Goal: Task Accomplishment & Management: Use online tool/utility

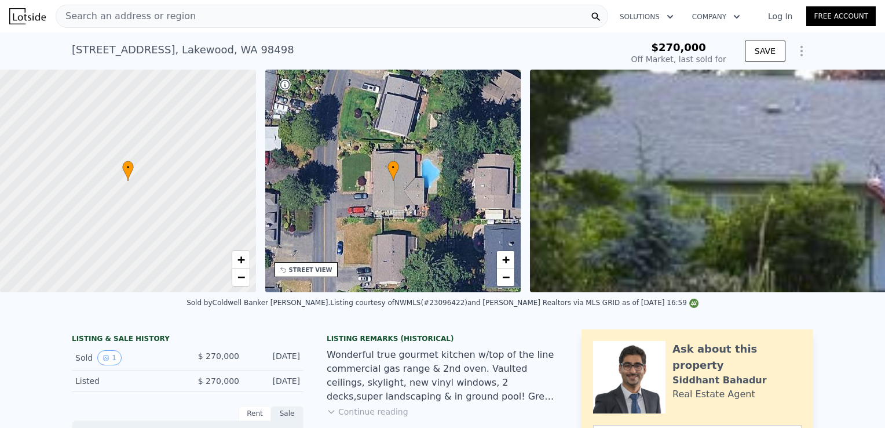
click at [206, 20] on div "Search an address or region" at bounding box center [332, 16] width 553 height 23
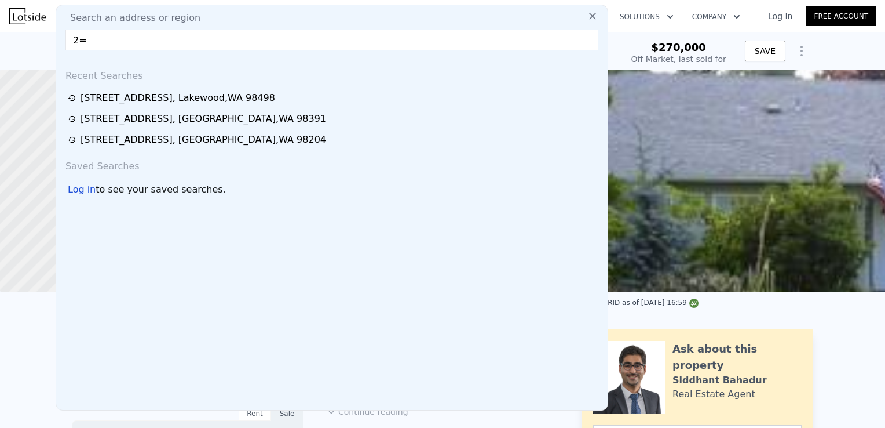
type input "2"
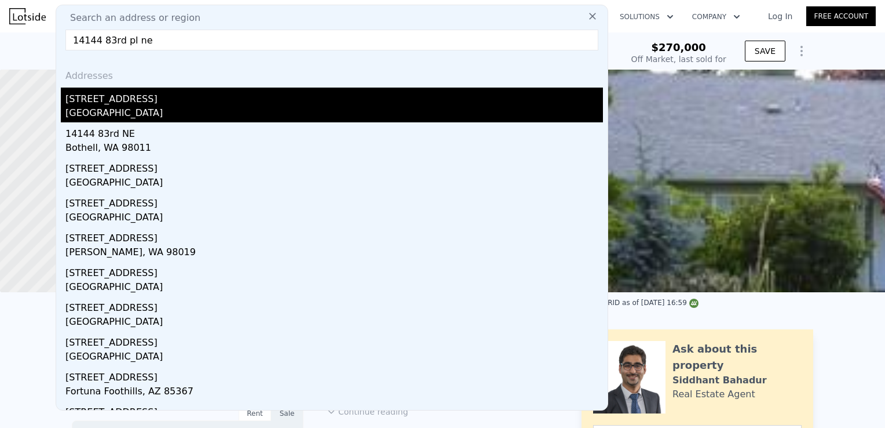
type input "14144 83rd pl ne"
click at [145, 103] on div "[STREET_ADDRESS]" at bounding box center [334, 96] width 538 height 19
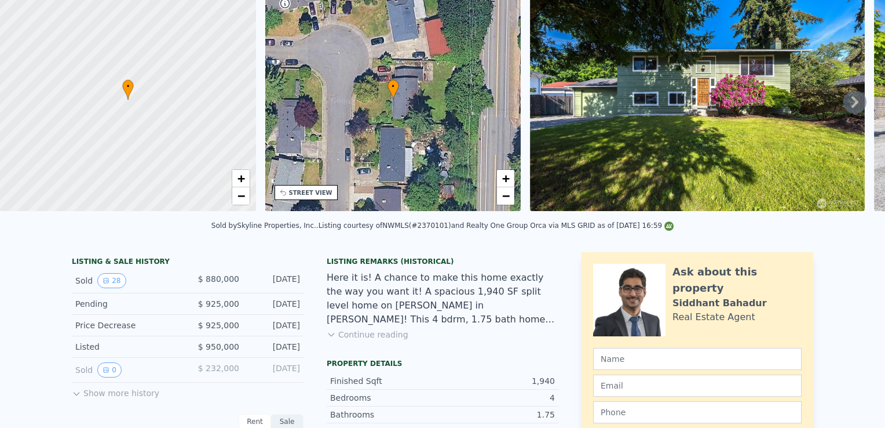
scroll to position [3, 0]
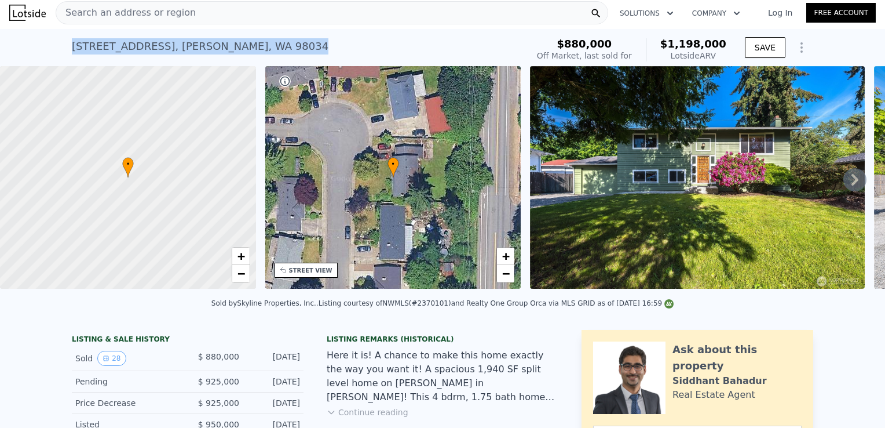
drag, startPoint x: 253, startPoint y: 45, endPoint x: 62, endPoint y: 43, distance: 190.6
click at [62, 43] on div "[STREET_ADDRESS] Sold [DATE] for $880k (~ARV $1.198m ) $880,000 Off Market, las…" at bounding box center [442, 47] width 885 height 37
copy div "[STREET_ADDRESS]"
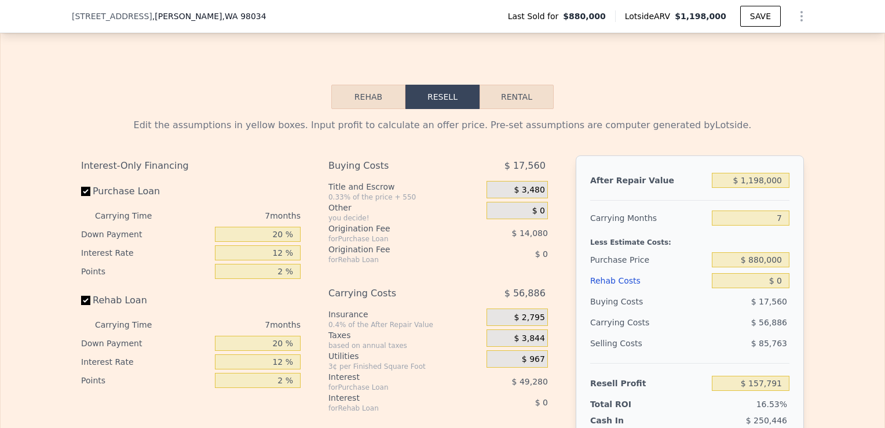
scroll to position [1858, 0]
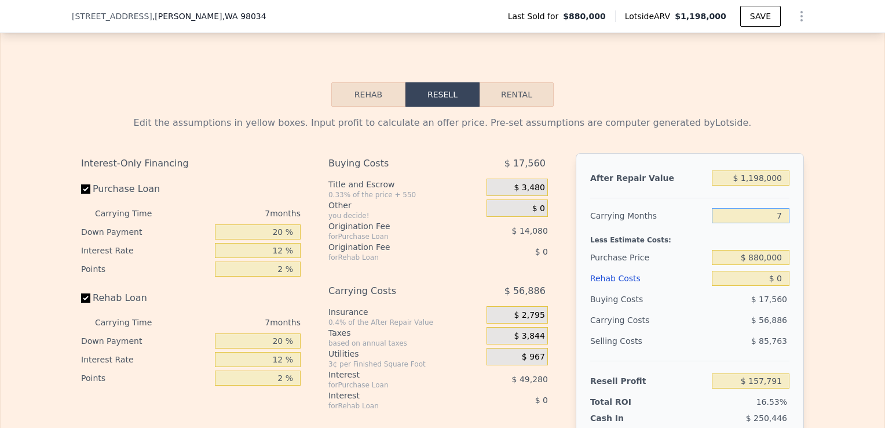
click at [777, 213] on input "7" at bounding box center [751, 215] width 78 height 15
type input "5"
type input "$ 174,044"
type input "5"
click at [790, 285] on div "After Repair Value $ 1,198,000 Carrying Months 5 Less Estimate Costs: Purchase …" at bounding box center [690, 314] width 228 height 322
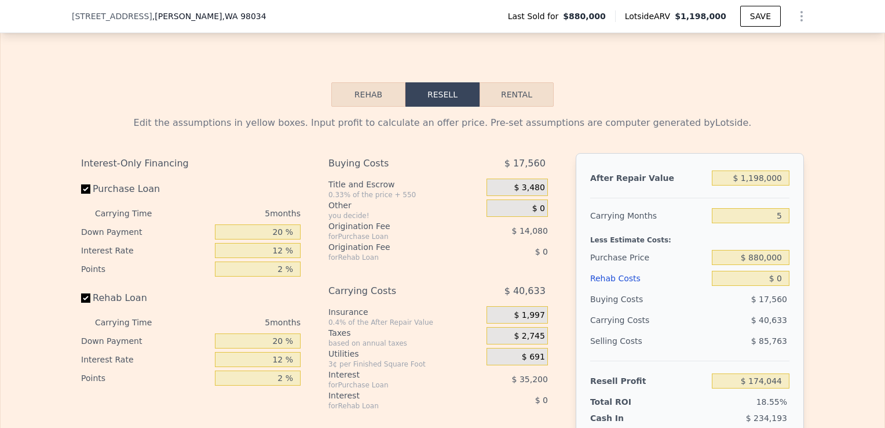
scroll to position [1930, 0]
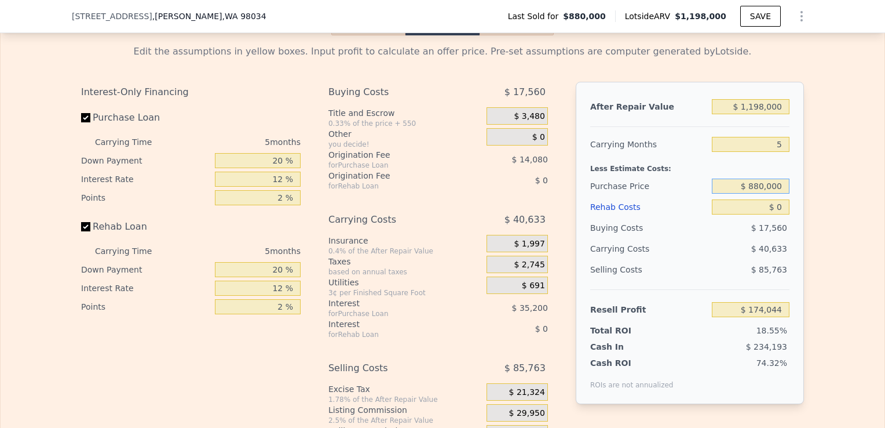
drag, startPoint x: 780, startPoint y: 188, endPoint x: 750, endPoint y: 189, distance: 30.1
click at [750, 189] on input "$ 880,000" at bounding box center [751, 185] width 78 height 15
type input "$ 850,000"
click at [811, 192] on div "Edit the assumptions in yellow boxes. Input profit to calculate an offer price.…" at bounding box center [443, 250] width 884 height 431
type input "$ 205,823"
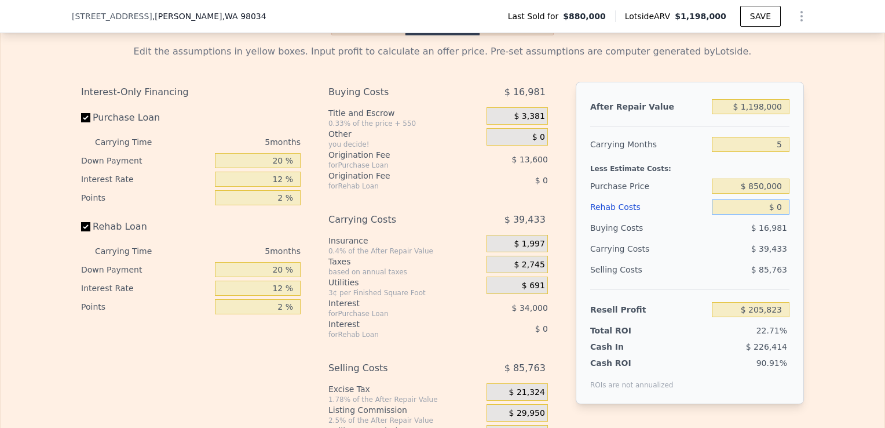
click at [782, 204] on input "$ 0" at bounding box center [751, 206] width 78 height 15
type input "$ 8"
type input "$ 205,815"
type input "$ 800"
type input "$ 204,980"
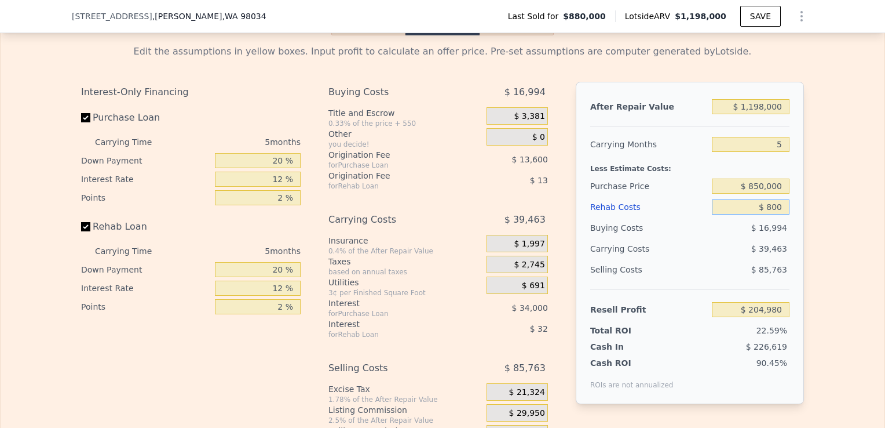
type input "$ 8,000"
type input "$ 197,375"
type input "$ 80,000"
type input "$ 121,343"
type input "$ 80,000"
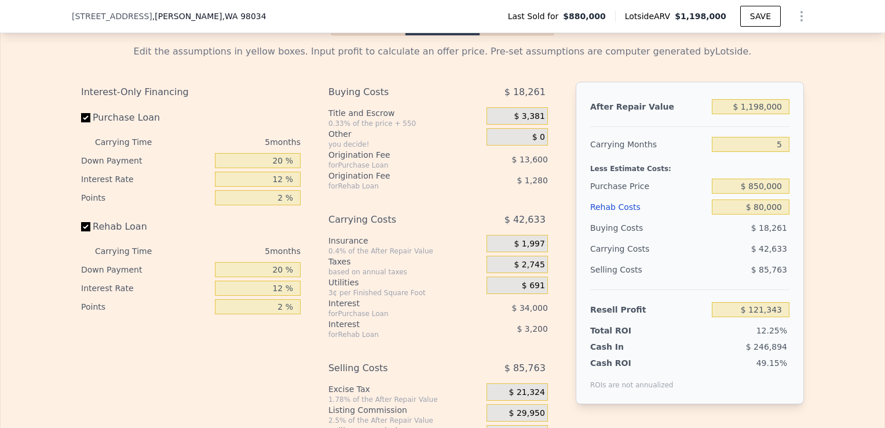
click at [795, 211] on div "After Repair Value $ 1,198,000 Carrying Months 5 Less Estimate Costs: Purchase …" at bounding box center [690, 243] width 228 height 322
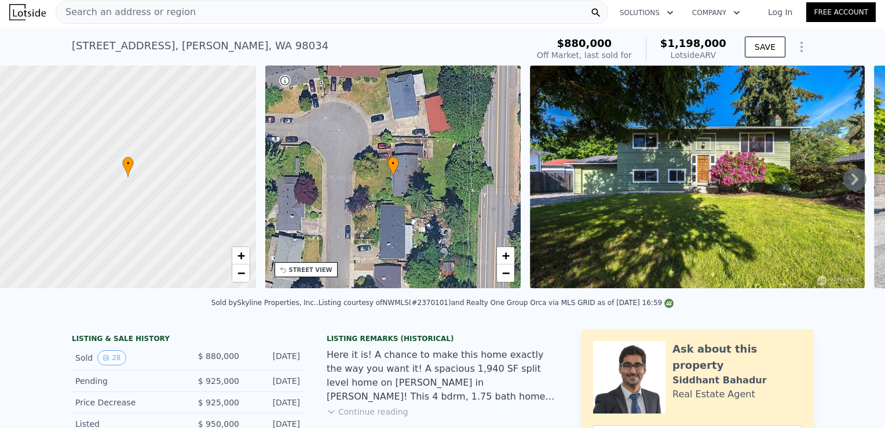
scroll to position [0, 0]
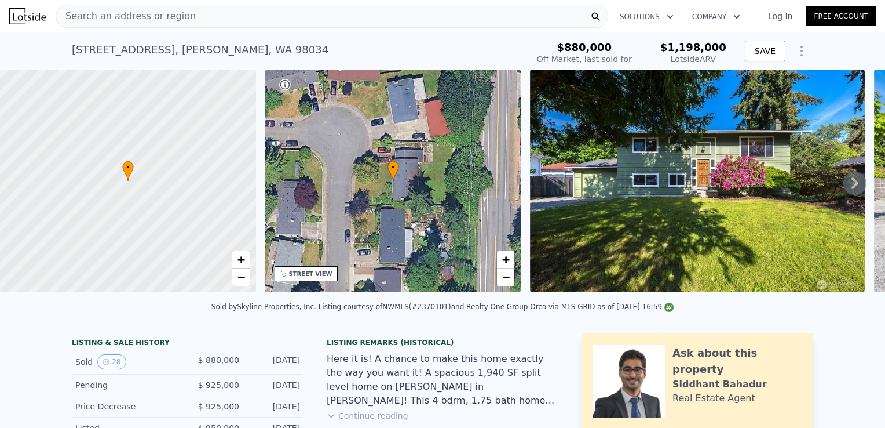
click at [277, 19] on div "Search an address or region" at bounding box center [332, 16] width 553 height 23
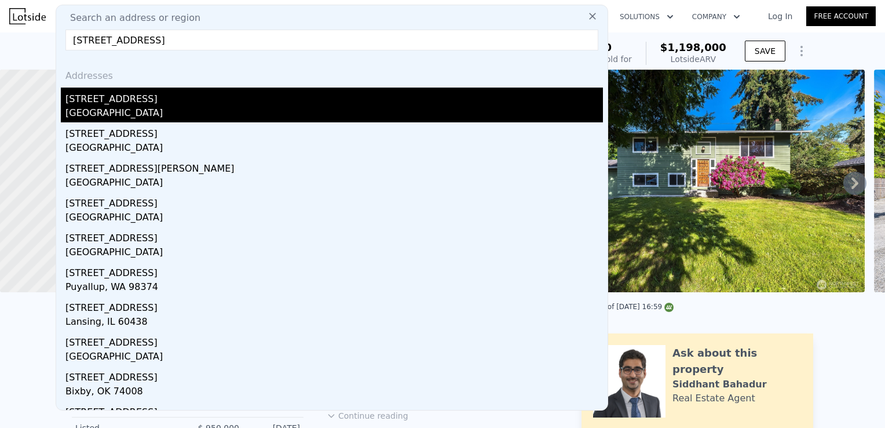
type input "[STREET_ADDRESS]"
click at [143, 109] on div "[GEOGRAPHIC_DATA]" at bounding box center [334, 114] width 538 height 16
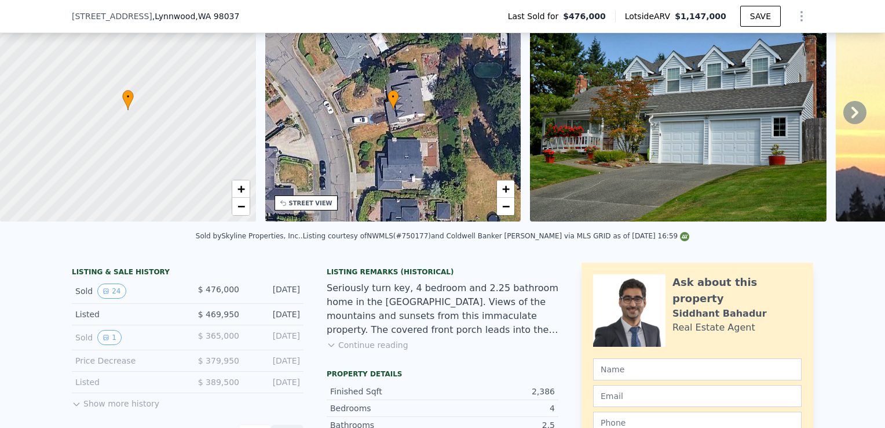
scroll to position [4, 0]
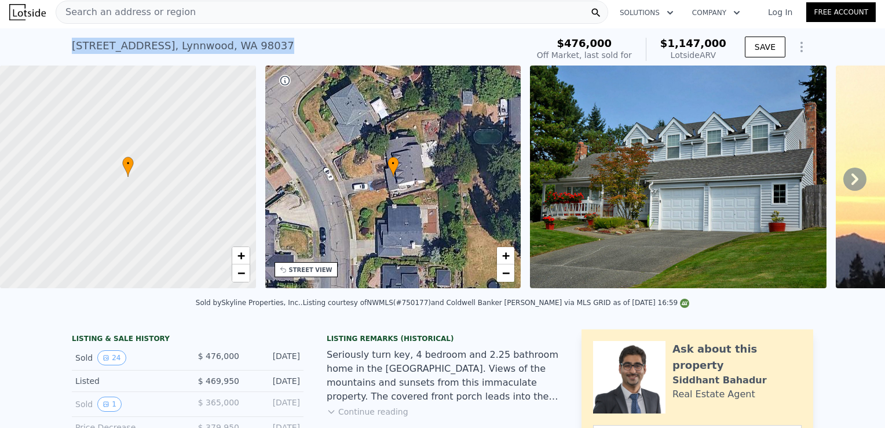
drag, startPoint x: 264, startPoint y: 39, endPoint x: 54, endPoint y: 31, distance: 210.4
click at [54, 31] on div "[STREET_ADDRESS] Sold [DATE] for $476k (~ARV $1.147m ) $476,000 Off Market, las…" at bounding box center [442, 46] width 885 height 37
copy div "[STREET_ADDRESS]"
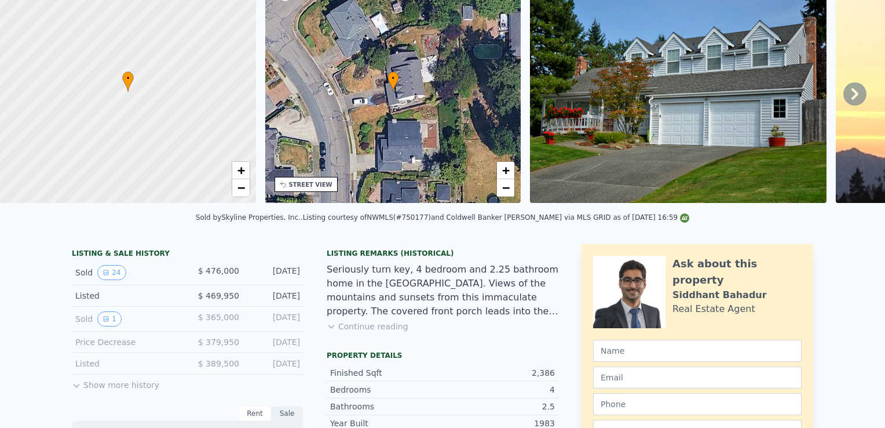
scroll to position [0, 0]
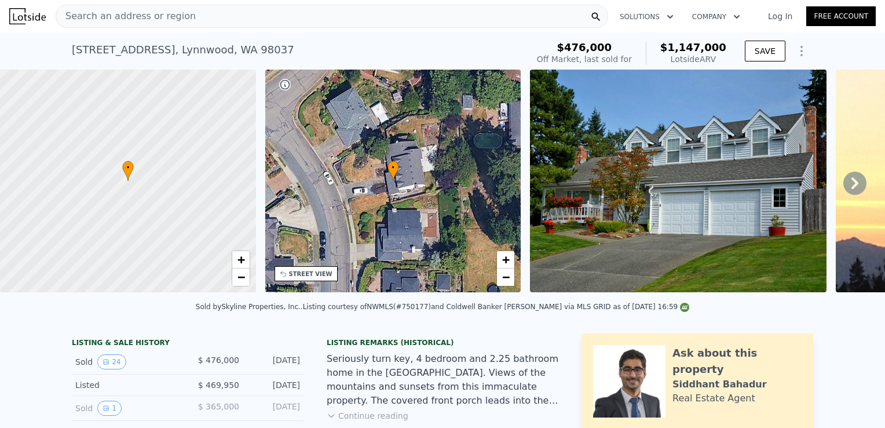
click at [100, 9] on span "Search an address or region" at bounding box center [126, 16] width 140 height 14
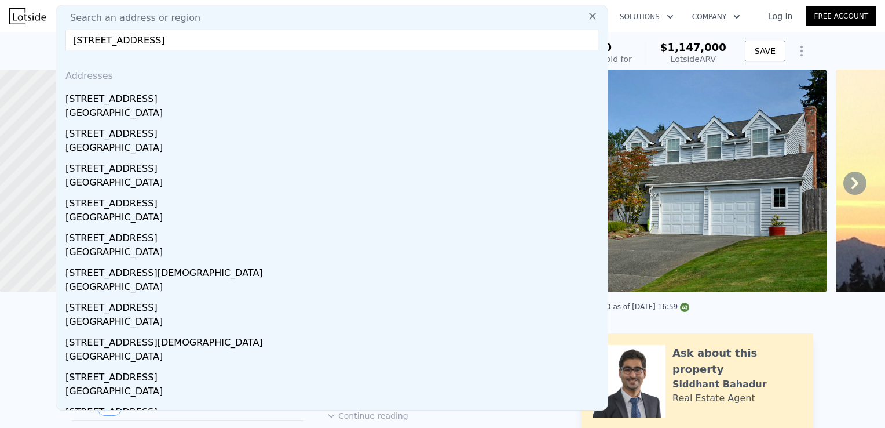
drag, startPoint x: 178, startPoint y: 45, endPoint x: 60, endPoint y: 53, distance: 117.8
click at [60, 53] on div "Search an address or region [STREET_ADDRESS][GEOGRAPHIC_DATA] [STREET_ADDRESS] …" at bounding box center [332, 207] width 553 height 405
paste input "[STREET_ADDRESS],"
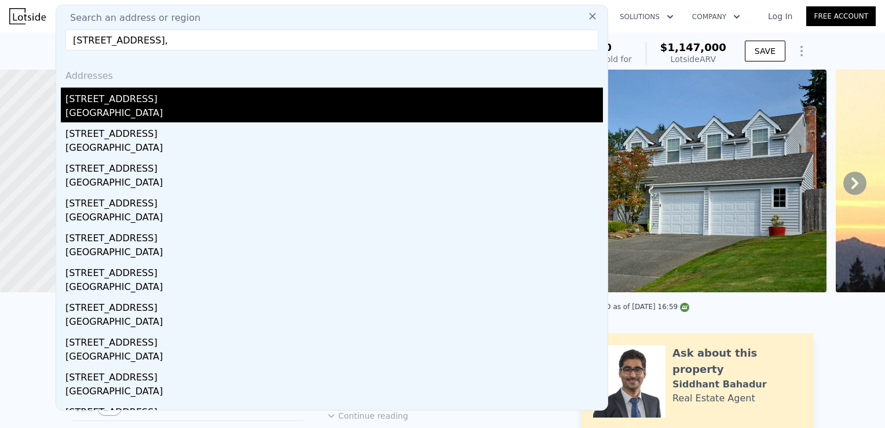
type input "[STREET_ADDRESS],"
click at [148, 105] on div "[STREET_ADDRESS]" at bounding box center [334, 96] width 538 height 19
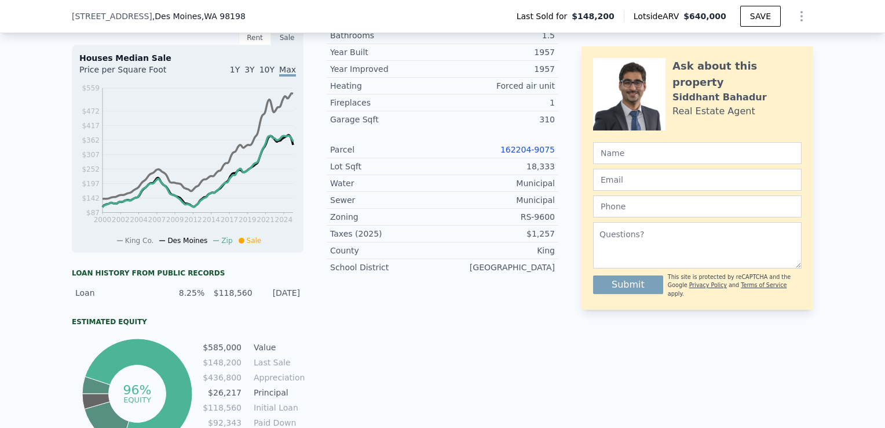
scroll to position [334, 0]
click at [545, 154] on link "162204-9075" at bounding box center [527, 149] width 54 height 9
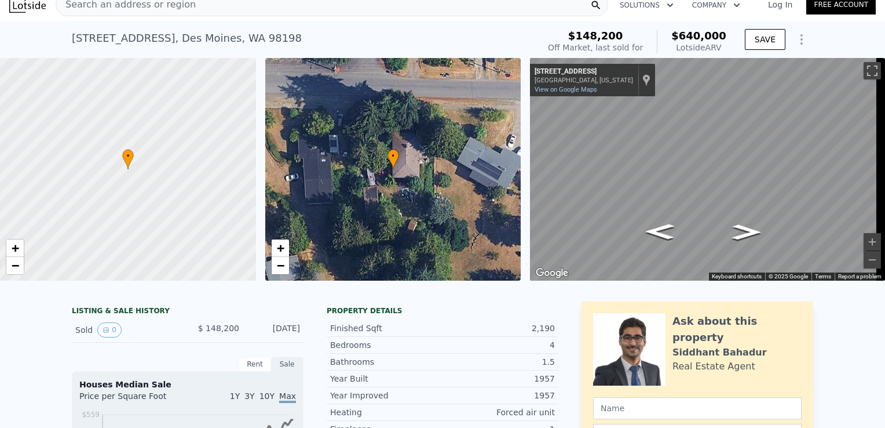
scroll to position [0, 0]
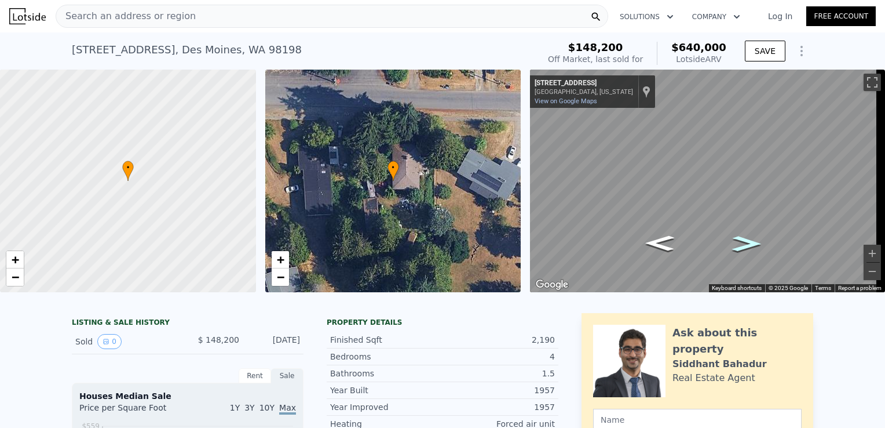
click at [736, 242] on icon "Go West, S 226th St" at bounding box center [746, 243] width 53 height 23
click at [665, 246] on icon "Go East, S 226th St" at bounding box center [659, 243] width 53 height 23
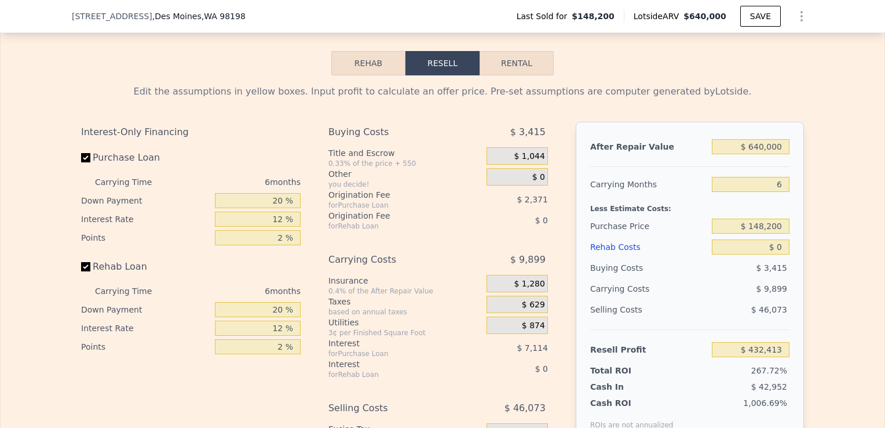
scroll to position [1618, 0]
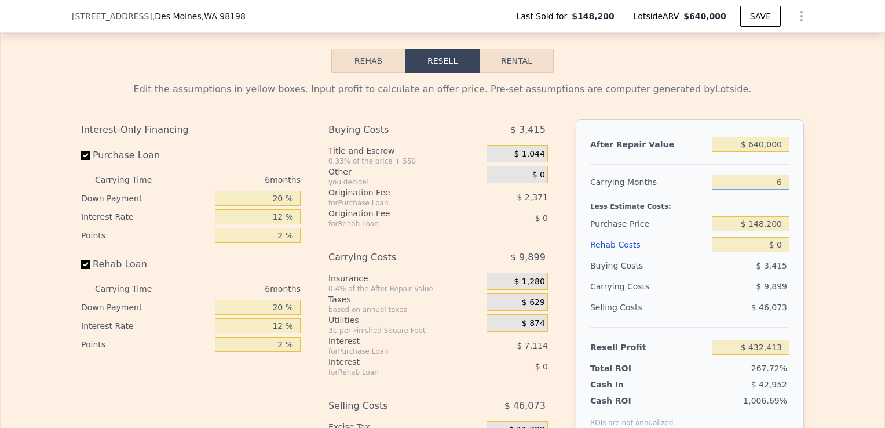
click at [783, 189] on input "6" at bounding box center [751, 181] width 78 height 15
type input "5"
type input "$ 434,062"
type input "5"
click at [776, 231] on input "$ 148,200" at bounding box center [751, 223] width 78 height 15
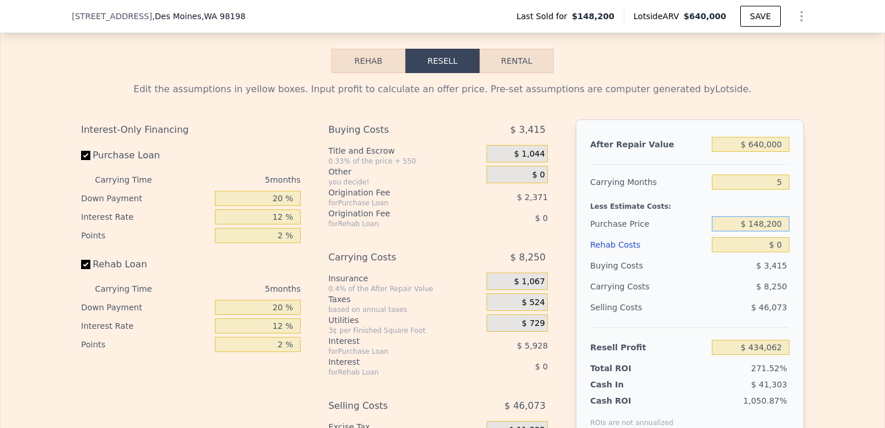
drag, startPoint x: 781, startPoint y: 240, endPoint x: 721, endPoint y: 244, distance: 60.4
click at [721, 231] on input "$ 148,200" at bounding box center [751, 223] width 78 height 15
type input "$ 360,000"
click at [825, 260] on div "Edit the assumptions in yellow boxes. Input profit to calculate an offer price.…" at bounding box center [443, 288] width 884 height 431
type input "$ 209,698"
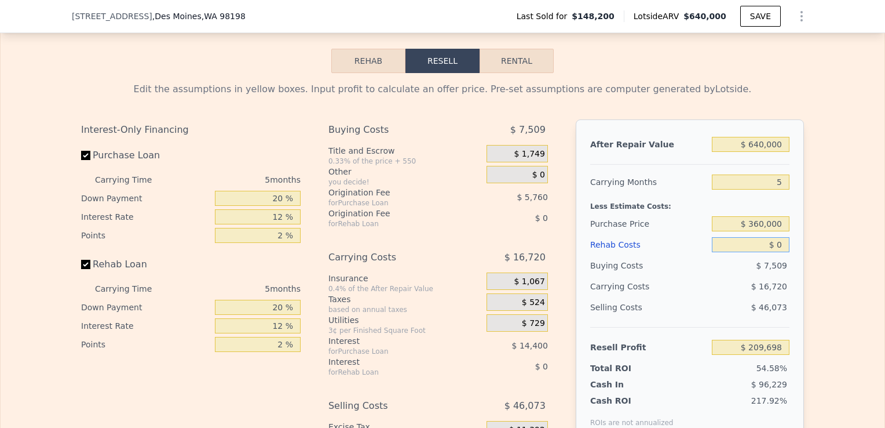
click at [783, 252] on input "$ 0" at bounding box center [751, 244] width 78 height 15
type input "$ 1"
type input "$ 209,697"
type input "$ 10"
type input "$ 209,688"
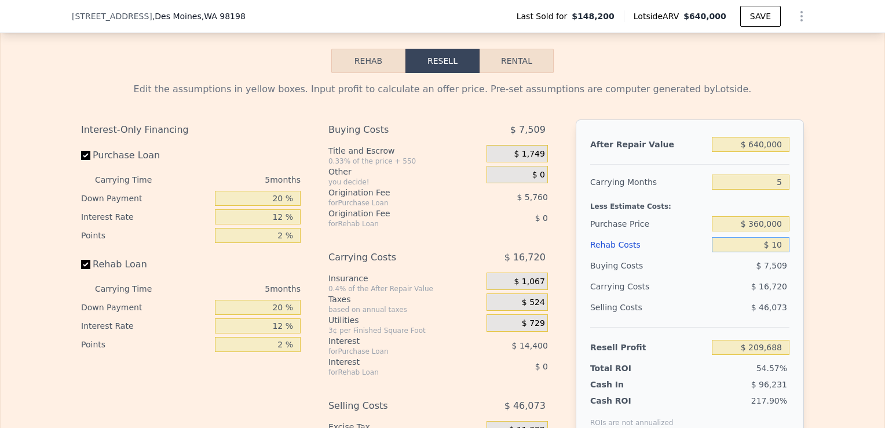
type input "$ 1"
type input "$ 209,697"
type input "$ 8"
type input "$ 209,690"
type input "$ 80,000"
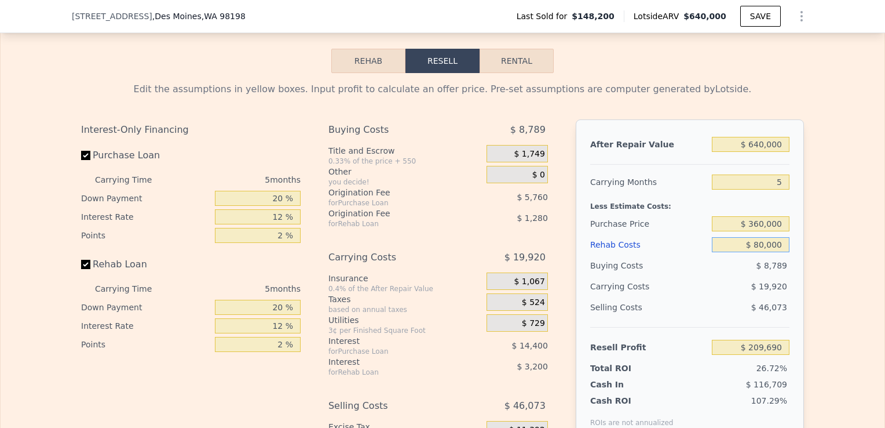
type input "$ 125,218"
type input "$ 80,000"
click at [816, 314] on div "Edit the assumptions in yellow boxes. Input profit to calculate an offer price.…" at bounding box center [443, 288] width 884 height 431
drag, startPoint x: 780, startPoint y: 240, endPoint x: 732, endPoint y: 242, distance: 48.1
click at [732, 231] on input "$ 360,000" at bounding box center [751, 223] width 78 height 15
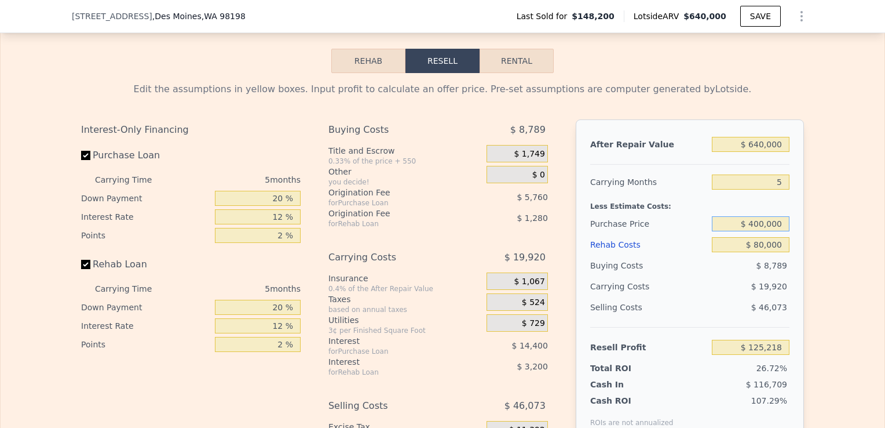
type input "$ 400,000"
click at [785, 235] on div "After Repair Value $ 640,000 Carrying Months 5 Less Estimate Costs: Purchase Pr…" at bounding box center [690, 280] width 228 height 322
type input "$ 82,845"
drag, startPoint x: 779, startPoint y: 242, endPoint x: 729, endPoint y: 250, distance: 50.5
click at [729, 250] on div "After Repair Value $ 640,000 Carrying Months 5 Less Estimate Costs: Purchase Pr…" at bounding box center [690, 280] width 228 height 322
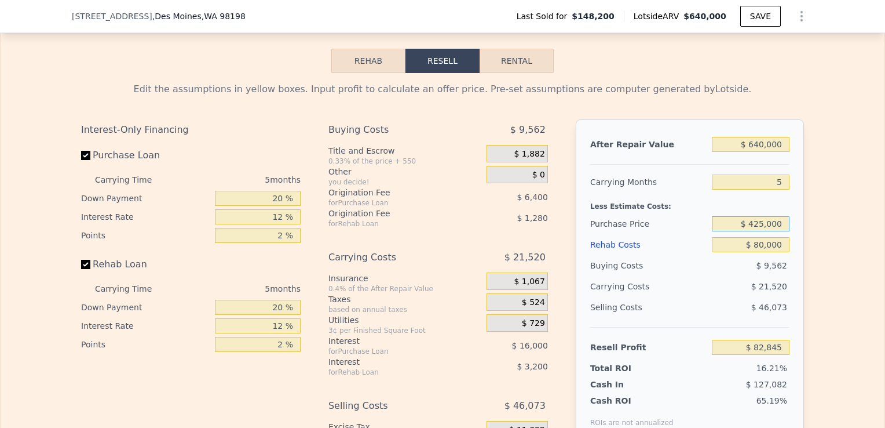
type input "$ 425,000"
click at [813, 227] on div "Edit the assumptions in yellow boxes. Input profit to calculate an offer price.…" at bounding box center [443, 288] width 884 height 431
type input "$ 56,362"
click at [762, 231] on input "$ 425,000" at bounding box center [751, 223] width 78 height 15
type input "$ 410,000"
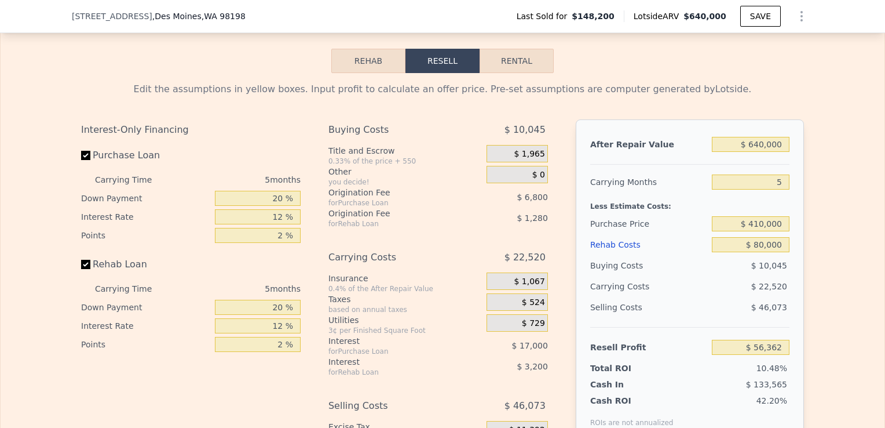
click at [832, 250] on div "Edit the assumptions in yellow boxes. Input profit to calculate an offer price.…" at bounding box center [443, 288] width 884 height 431
type input "$ 72,252"
type input "6"
type input "$ 0"
type input "$ 432,413"
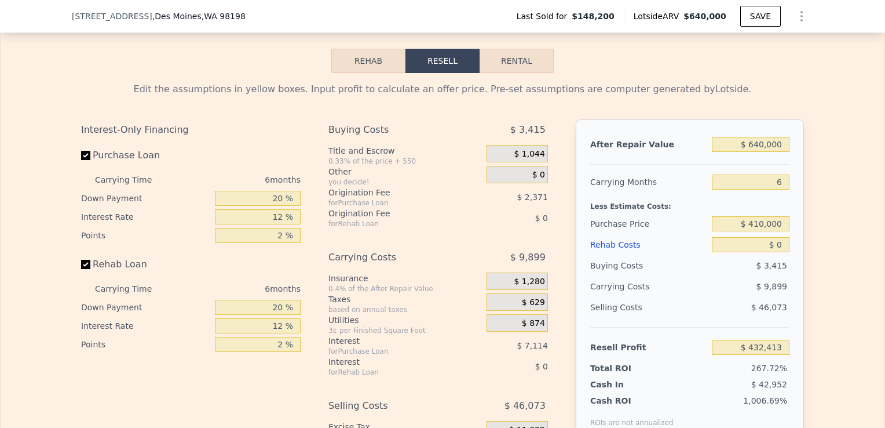
click at [202, 20] on span ", WA 98198" at bounding box center [224, 16] width 44 height 9
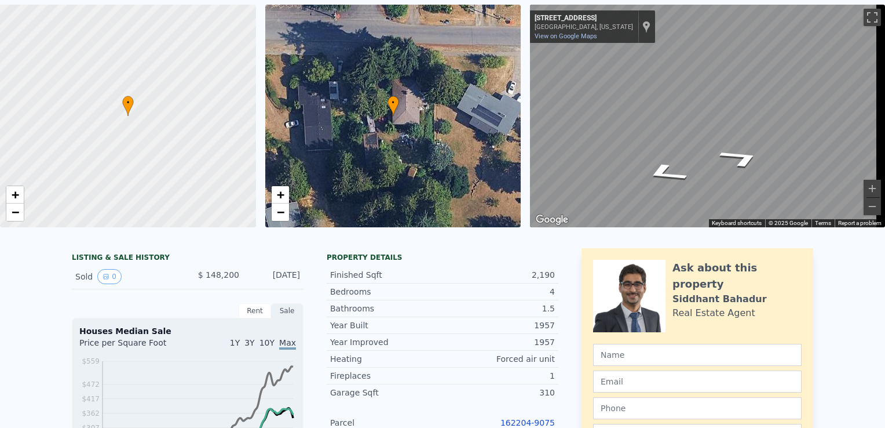
scroll to position [0, 0]
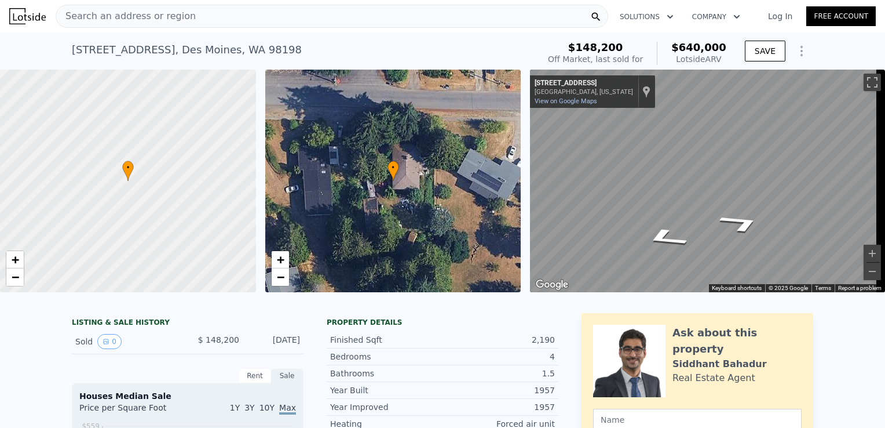
drag, startPoint x: 181, startPoint y: 20, endPoint x: 123, endPoint y: 14, distance: 58.2
click at [123, 14] on span "Search an address or region" at bounding box center [126, 16] width 140 height 14
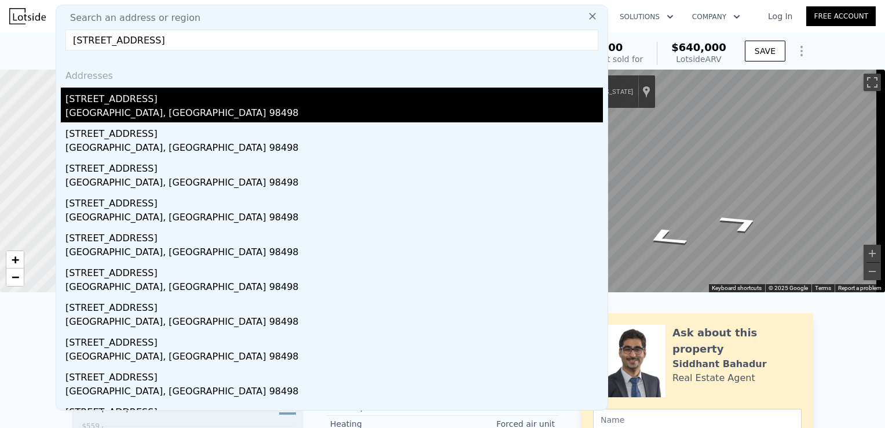
type input "[STREET_ADDRESS]"
click at [86, 115] on div "[GEOGRAPHIC_DATA], [GEOGRAPHIC_DATA] 98498" at bounding box center [334, 114] width 538 height 16
type input "3"
type input "6"
type input "1.75"
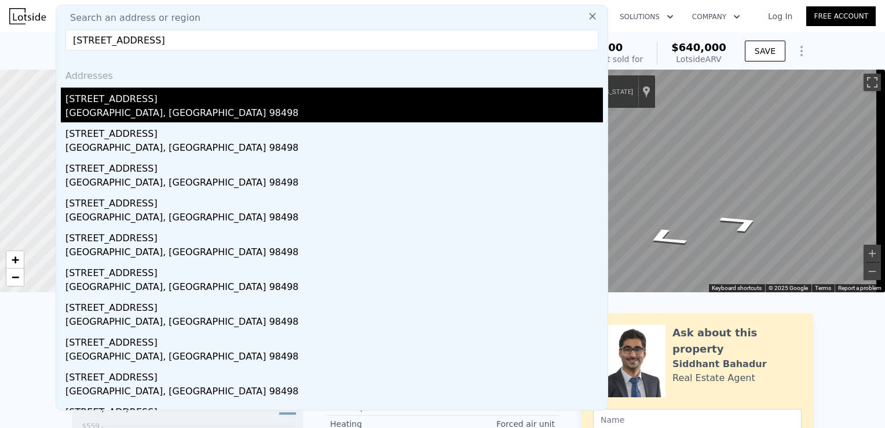
type input "2376"
type input "3416"
type input "8140"
type input "13123"
type input "$ 765,000"
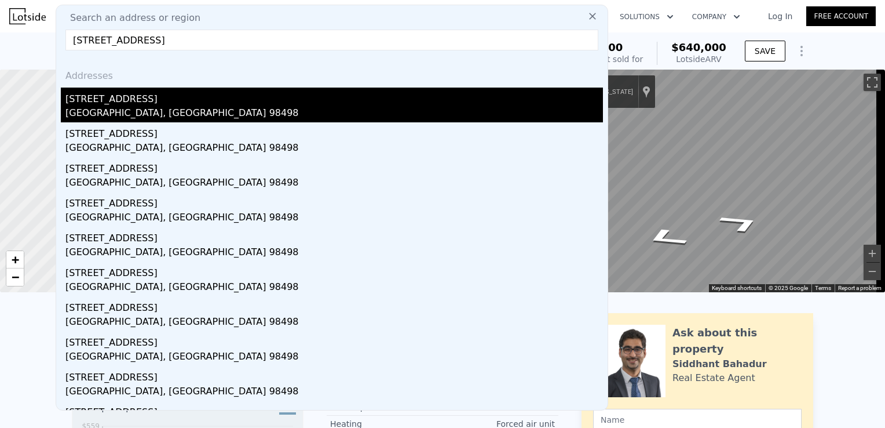
type input "$ 415,528"
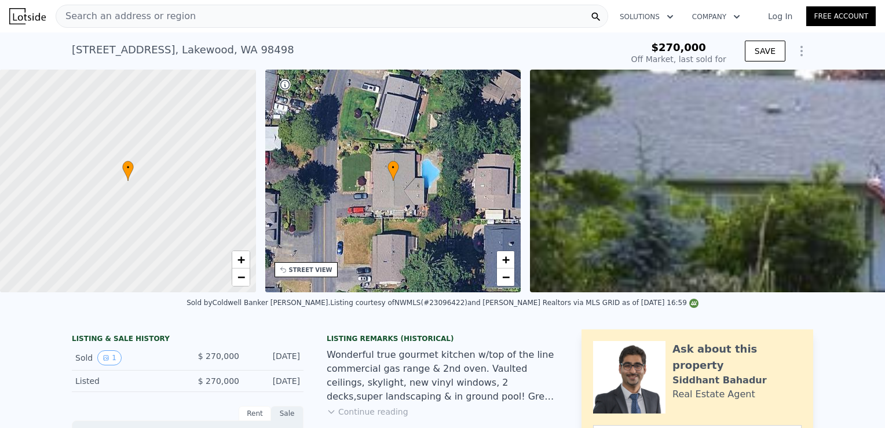
click at [221, 19] on div "Search an address or region" at bounding box center [332, 16] width 553 height 23
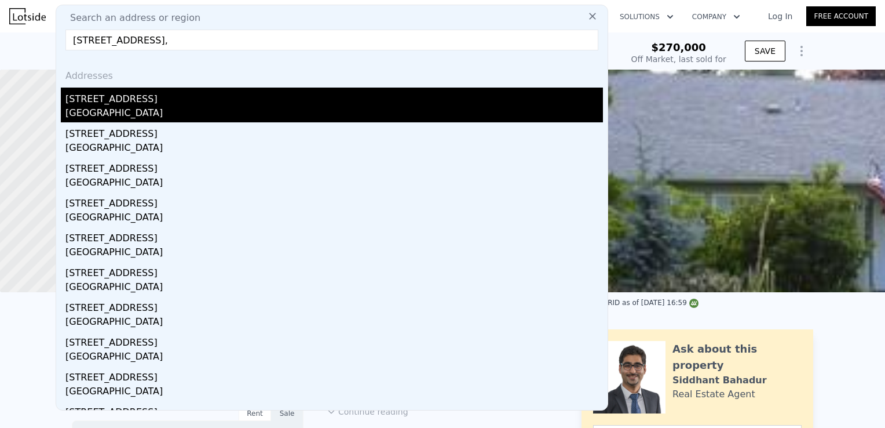
type input "[STREET_ADDRESS],"
click at [171, 106] on div "[GEOGRAPHIC_DATA]" at bounding box center [334, 114] width 538 height 16
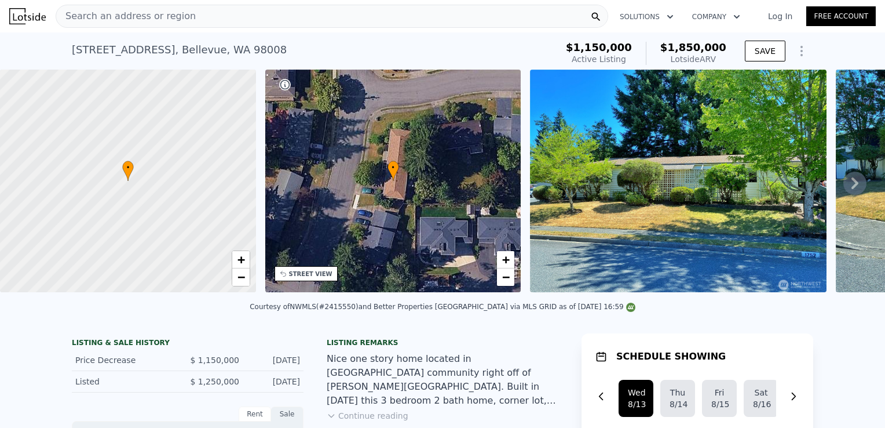
click at [252, 15] on div "Search an address or region" at bounding box center [332, 16] width 553 height 23
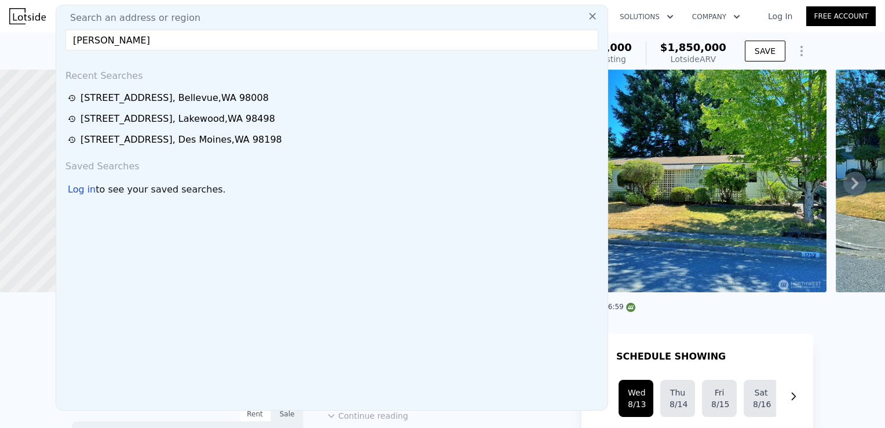
click at [245, 39] on input "[PERSON_NAME]" at bounding box center [331, 40] width 533 height 21
paste input "[STREET_ADDRESS][PERSON_NAME]"
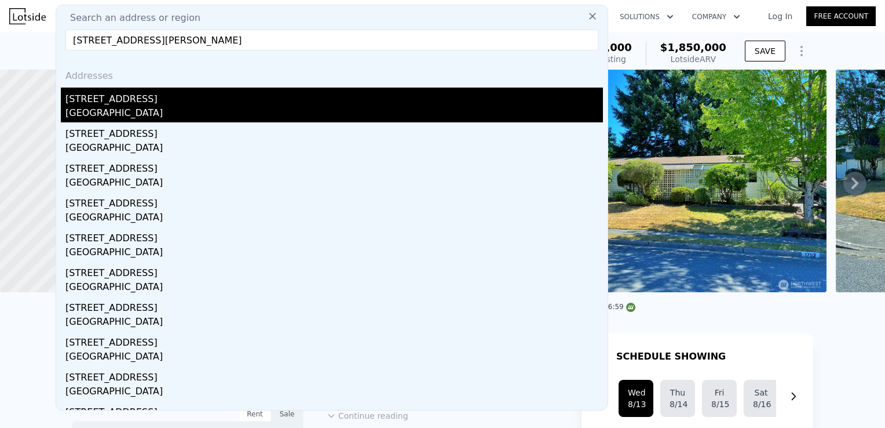
type input "[STREET_ADDRESS][PERSON_NAME]"
click at [199, 92] on div "[STREET_ADDRESS]" at bounding box center [334, 96] width 538 height 19
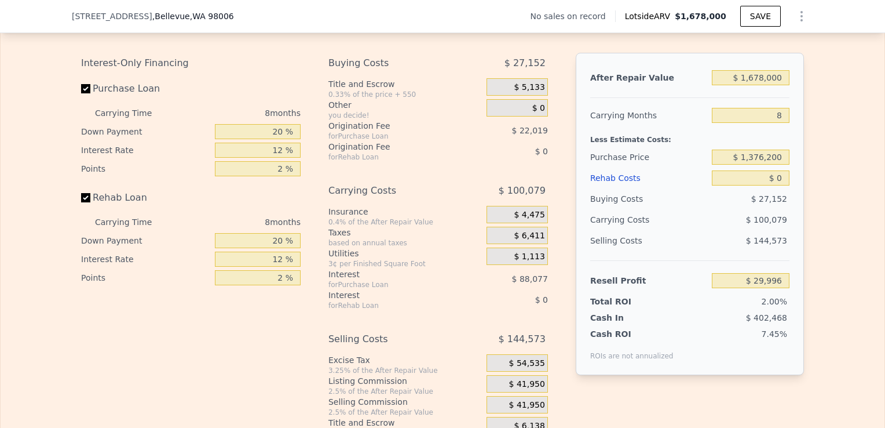
scroll to position [1674, 0]
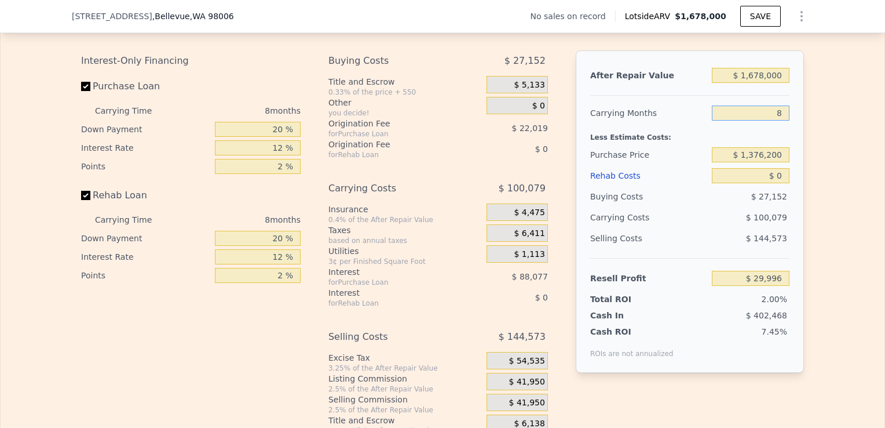
click at [779, 120] on input "8" at bounding box center [751, 112] width 78 height 15
type input "6"
type input "$ 55,016"
type input "6"
click at [779, 183] on input "$ 0" at bounding box center [751, 175] width 78 height 15
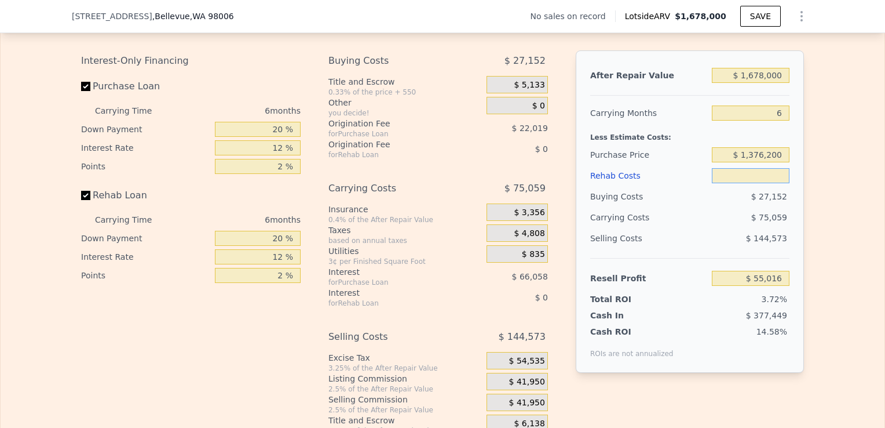
type input "$ 1"
type input "$ 55,015"
type input "$ 10,000"
type input "$ 44,376"
type input "$ 100,000"
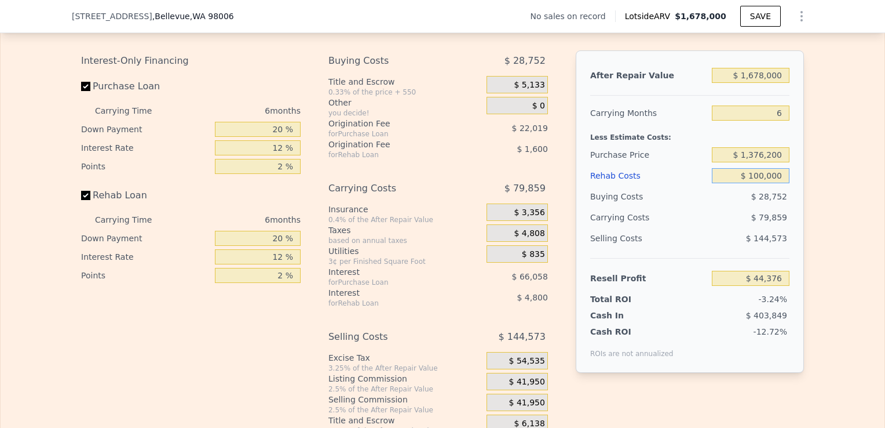
type input "-$ 51,384"
type input "$ 100,000"
click at [765, 162] on input "$ 1,376,200" at bounding box center [751, 154] width 78 height 15
drag, startPoint x: 779, startPoint y: 173, endPoint x: 751, endPoint y: 176, distance: 28.5
click at [751, 162] on input "$ 1,376,200" at bounding box center [751, 154] width 78 height 15
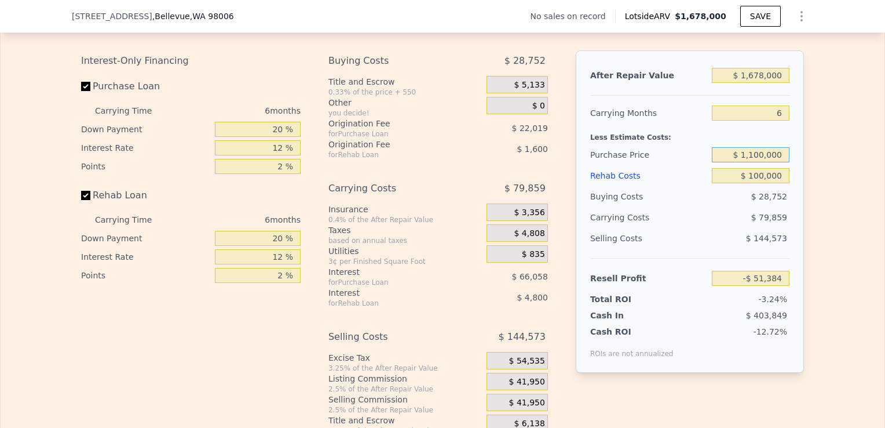
type input "$ 1,100,000"
click at [837, 197] on div "Edit the assumptions in yellow boxes. Input profit to calculate an offer price.…" at bounding box center [443, 219] width 884 height 431
type input "$ 243,415"
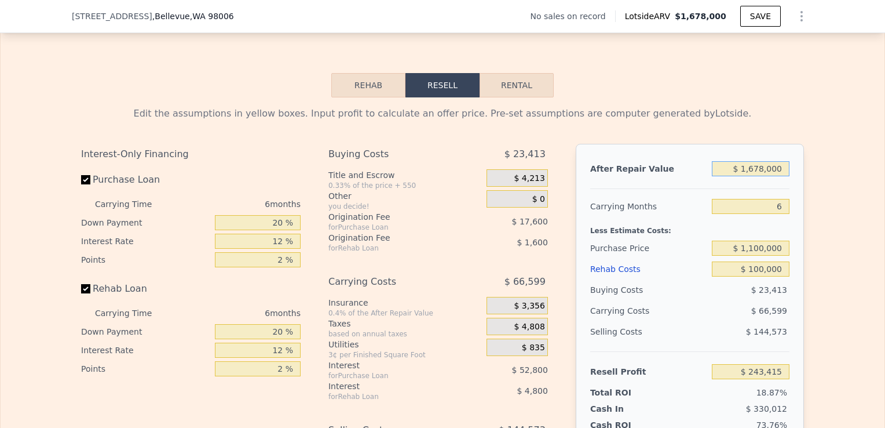
click at [762, 176] on input "$ 1,678,000" at bounding box center [751, 168] width 78 height 15
type input "$ 16,000"
type input "-$ 1,272,611"
type input "$ 1,680,000"
type input "$ 245,240"
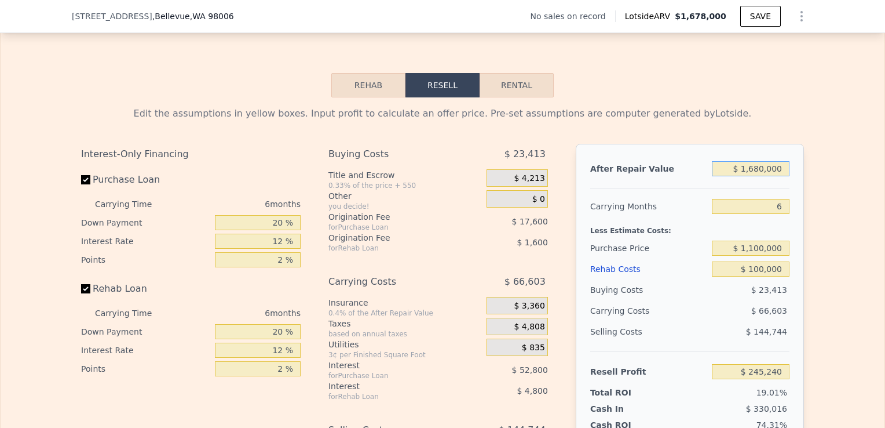
type input "$ 1,680,000"
click at [841, 218] on div "Edit the assumptions in yellow boxes. Input profit to calculate an offer price.…" at bounding box center [443, 312] width 884 height 431
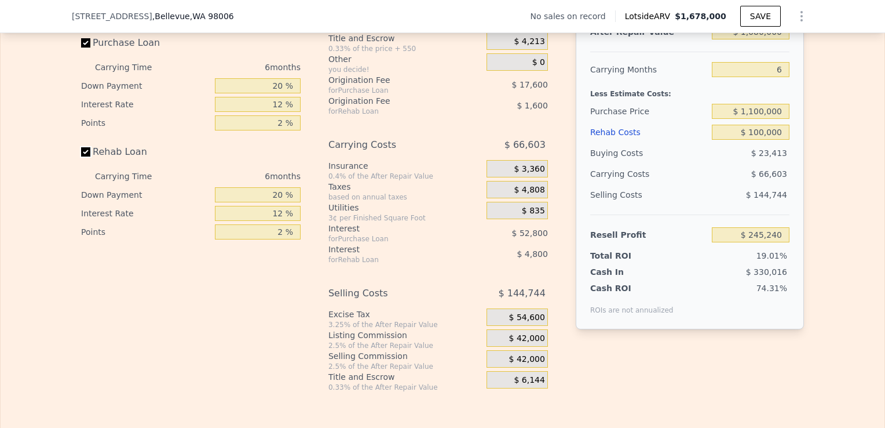
click at [81, 156] on input "Rehab Loan" at bounding box center [85, 151] width 9 height 9
checkbox input "false"
type input "$ 251,640"
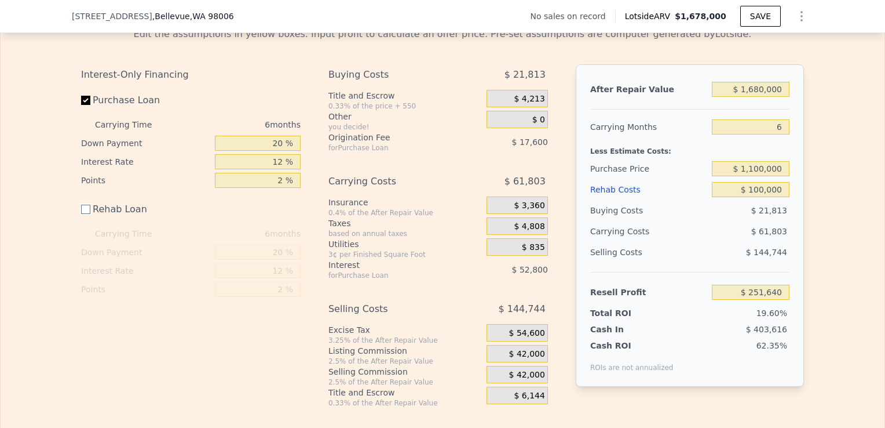
scroll to position [1658, 0]
click at [762, 177] on input "$ 1,100,000" at bounding box center [751, 169] width 78 height 15
type input "$ 1,150,000"
click at [824, 232] on div "Edit the assumptions in yellow boxes. Input profit to calculate an offer price.…" at bounding box center [443, 213] width 884 height 389
type input "$ 198,273"
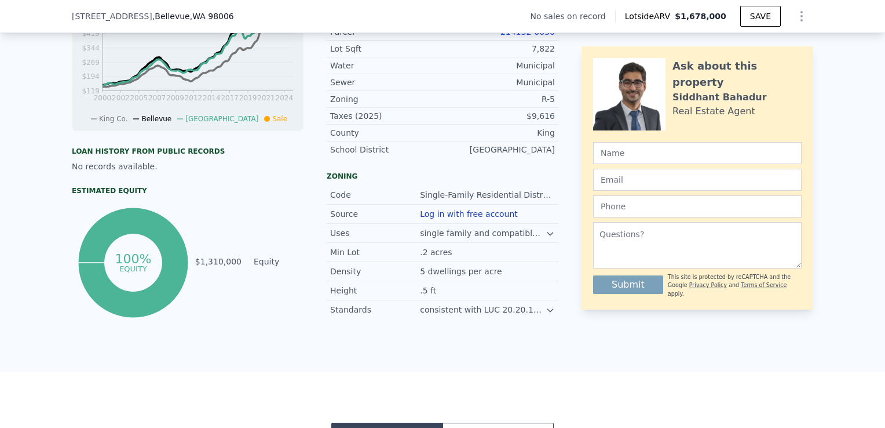
scroll to position [371, 0]
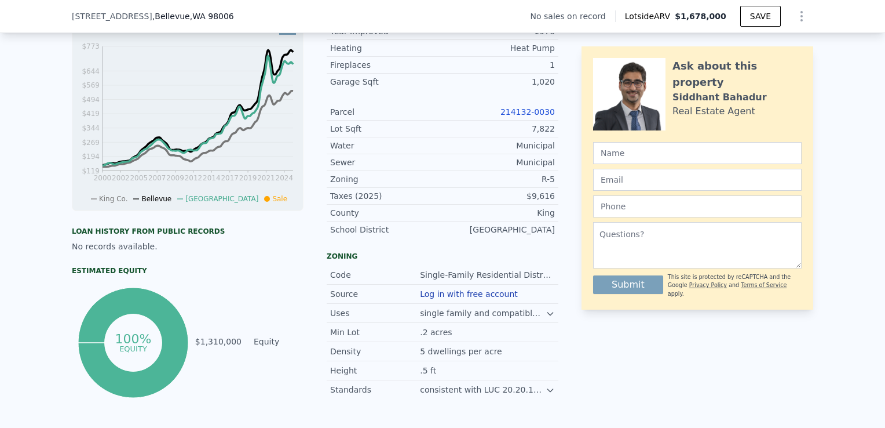
click at [523, 116] on link "214132-0030" at bounding box center [527, 111] width 54 height 9
